Goal: Navigation & Orientation: Understand site structure

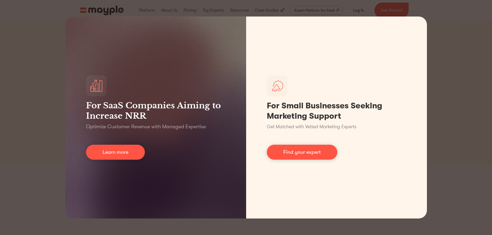
click at [37, 149] on div "For SaaS Companies Aiming to Increase NRR Optimize Customer Revenue with Manage…" at bounding box center [246, 117] width 492 height 235
click at [166, 11] on div "For SaaS Companies Aiming to Increase NRR Optimize Customer Revenue with Manage…" at bounding box center [246, 117] width 492 height 235
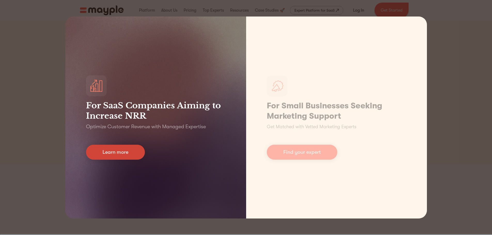
click at [126, 151] on link "Learn more" at bounding box center [115, 152] width 59 height 15
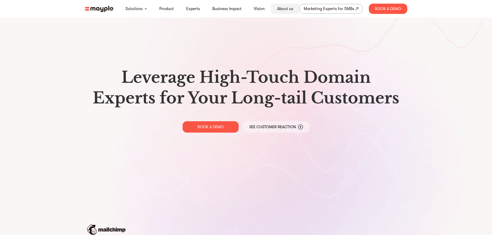
click at [292, 7] on link "About us" at bounding box center [285, 9] width 16 height 6
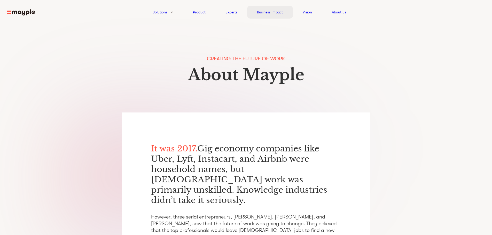
click at [283, 10] on link "Business Impact" at bounding box center [270, 12] width 26 height 6
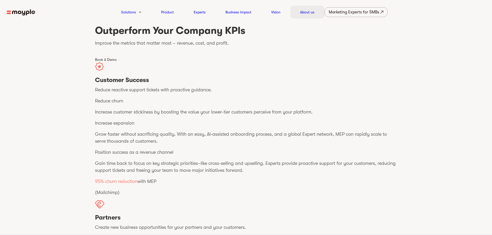
click at [307, 12] on link "About us" at bounding box center [307, 12] width 14 height 6
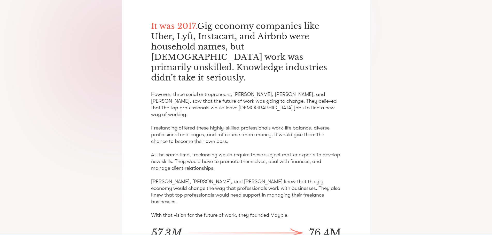
scroll to position [28, 0]
